Goal: Task Accomplishment & Management: Complete application form

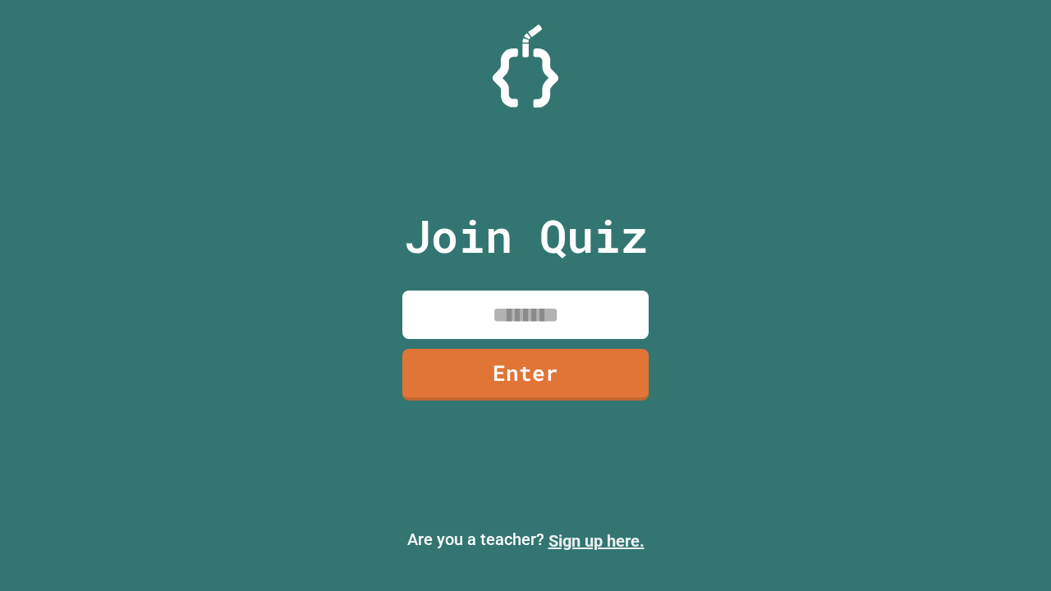
click at [596, 541] on link "Sign up here." at bounding box center [596, 541] width 96 height 20
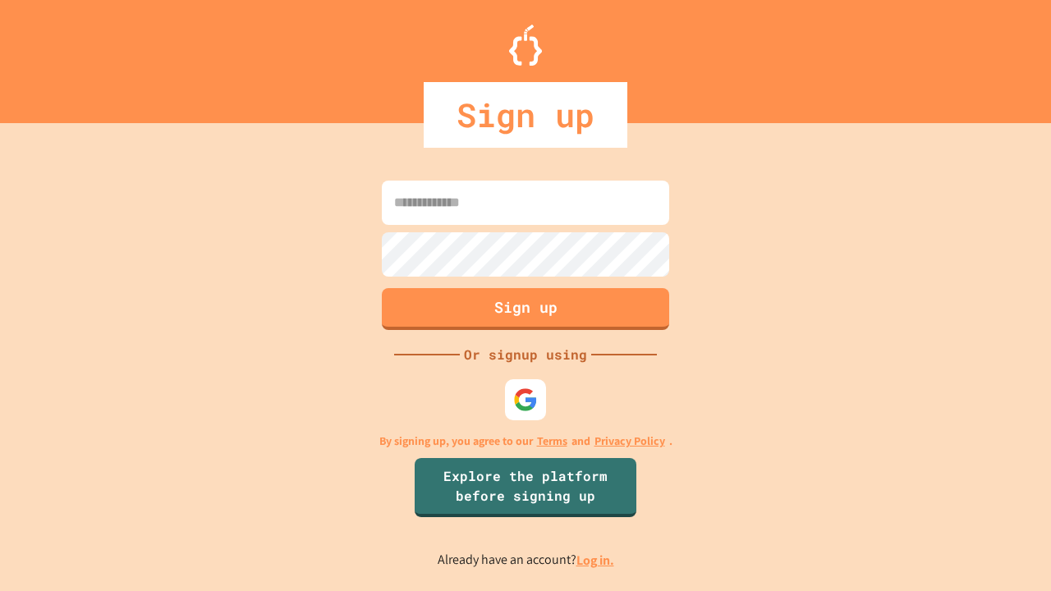
click at [596, 560] on link "Log in." at bounding box center [595, 560] width 38 height 17
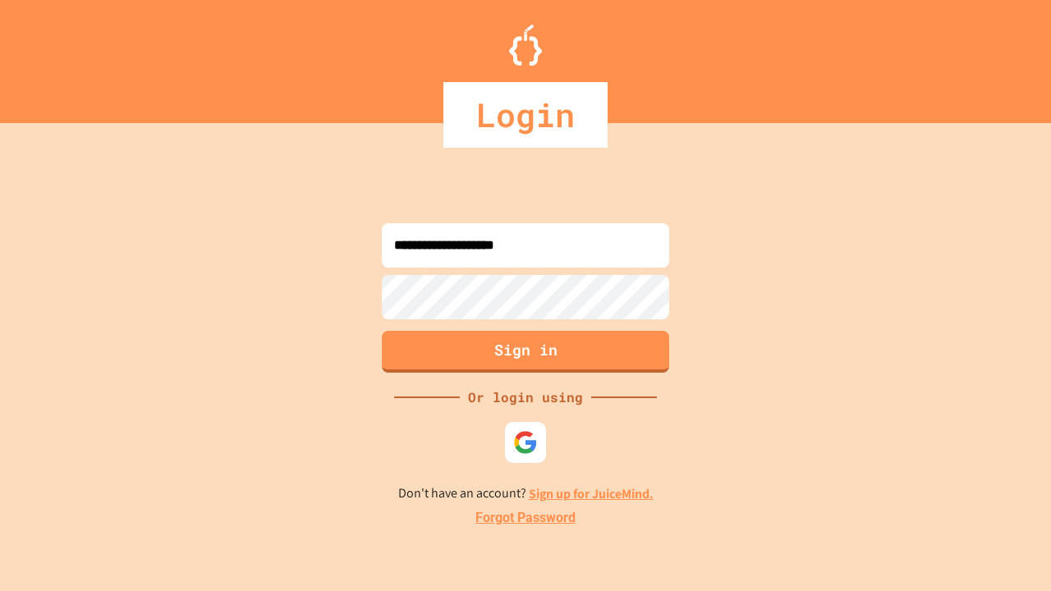
type input "**********"
